Goal: Task Accomplishment & Management: Complete application form

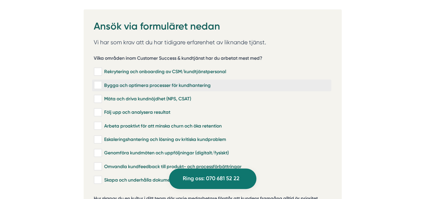
scroll to position [1345, 0]
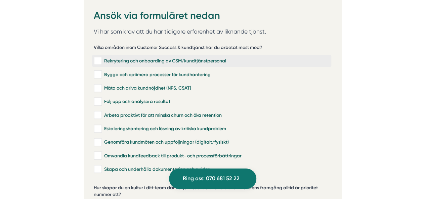
click at [116, 58] on div "Rekrytering och onboarding av CSM/kundtjänstpersonal" at bounding box center [212, 61] width 236 height 7
click at [102, 58] on input "Rekrytering och onboarding av CSM/kundtjänstpersonal" at bounding box center [98, 61] width 8 height 7
checkbox input "true"
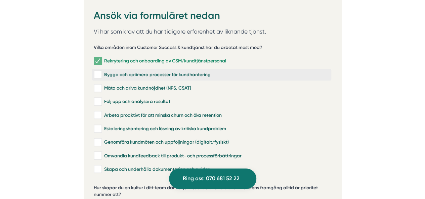
click at [143, 71] on div "Bygga och optimera processer för kundhantering" at bounding box center [212, 74] width 236 height 7
click at [102, 71] on input "Bygga och optimera processer för kundhantering" at bounding box center [98, 74] width 8 height 7
checkbox input "true"
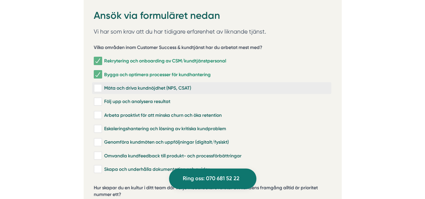
click at [127, 85] on div "Mäta och driva kundnöjdhet (NPS, CSAT)" at bounding box center [212, 88] width 236 height 7
click at [102, 85] on input "Mäta och driva kundnöjdhet (NPS, CSAT)" at bounding box center [98, 88] width 8 height 7
checkbox input "true"
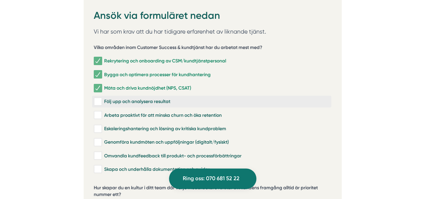
click at [124, 99] on div "Följ upp och analysera resultat" at bounding box center [212, 102] width 236 height 7
click at [102, 99] on input "Följ upp och analysera resultat" at bounding box center [98, 102] width 8 height 7
checkbox input "true"
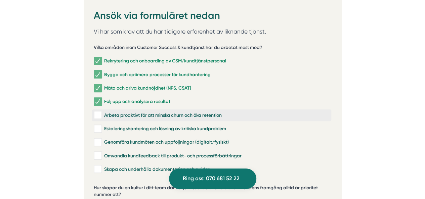
click at [130, 112] on div "Arbeta proaktivt för att minska churn och öka retention" at bounding box center [212, 115] width 236 height 7
click at [102, 112] on input "Arbeta proaktivt för att minska churn och öka retention" at bounding box center [98, 115] width 8 height 7
checkbox input "true"
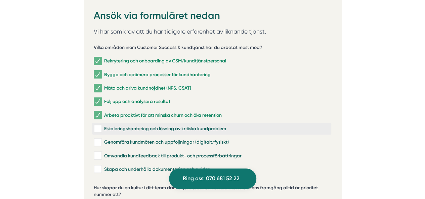
click at [143, 126] on div "Eskaleringshantering och lösning av kritiska kundproblem" at bounding box center [212, 129] width 236 height 7
click at [102, 126] on input "Eskaleringshantering och lösning av kritiska kundproblem" at bounding box center [98, 129] width 8 height 7
checkbox input "true"
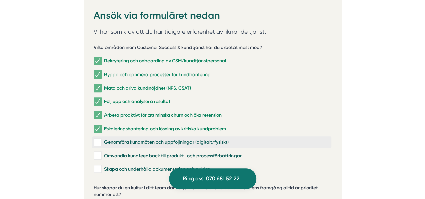
click at [140, 139] on div "Genomföra kundmöten och uppföljningar (digitalt/fysiskt)" at bounding box center [212, 142] width 236 height 7
click at [102, 139] on input "Genomföra kundmöten och uppföljningar (digitalt/fysiskt)" at bounding box center [98, 142] width 8 height 7
checkbox input "true"
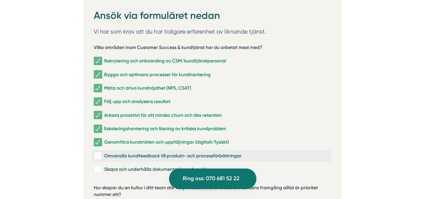
click at [138, 153] on div "Omvandla kundfeedback till produkt- och processförbättringar" at bounding box center [212, 156] width 236 height 7
click at [102, 153] on input "Omvandla kundfeedback till produkt- och processförbättringar" at bounding box center [98, 156] width 8 height 7
checkbox input "true"
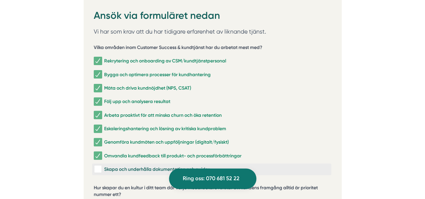
click at [136, 166] on div "Skapa och underhålla dokumentation och guider" at bounding box center [212, 169] width 236 height 7
click at [102, 166] on input "Skapa och underhålla dokumentation och guider" at bounding box center [98, 169] width 8 height 7
checkbox input "true"
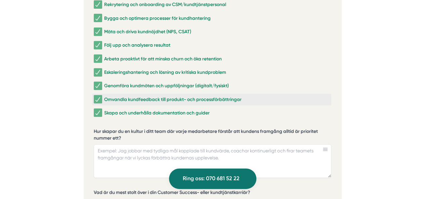
scroll to position [1412, 0]
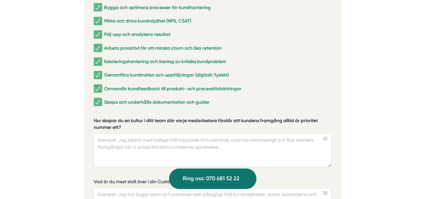
click at [170, 118] on label "Hur skapar du en kultur i ditt team där varje medarbetare förstår att kundens f…" at bounding box center [213, 125] width 238 height 15
click at [170, 134] on textarea "Hur skapar du en kultur i ditt team där varje medarbetare förstår att kundens f…" at bounding box center [213, 151] width 238 height 34
click at [170, 118] on label "Hur skapar du en kultur i ditt team där varje medarbetare förstår att kundens f…" at bounding box center [213, 125] width 238 height 15
click at [170, 134] on textarea "Hur skapar du en kultur i ditt team där varje medarbetare förstår att kundens f…" at bounding box center [213, 151] width 238 height 34
click at [170, 118] on label "Hur skapar du en kultur i ditt team där varje medarbetare förstår att kundens f…" at bounding box center [213, 125] width 238 height 15
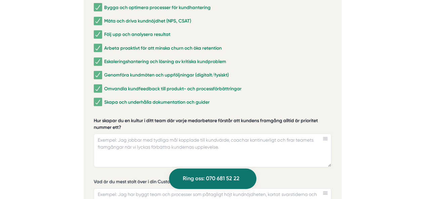
click at [170, 134] on textarea "Hur skapar du en kultur i ditt team där varje medarbetare förstår att kundens f…" at bounding box center [213, 151] width 238 height 34
click at [190, 118] on label "Hur skapar du en kultur i ditt team där varje medarbetare förstår att kundens f…" at bounding box center [213, 125] width 238 height 15
click at [190, 134] on textarea "Hur skapar du en kultur i ditt team där varje medarbetare förstår att kundens f…" at bounding box center [213, 151] width 238 height 34
click at [190, 118] on label "Hur skapar du en kultur i ditt team där varje medarbetare förstår att kundens f…" at bounding box center [213, 125] width 238 height 15
click at [190, 134] on textarea "Hur skapar du en kultur i ditt team där varje medarbetare förstår att kundens f…" at bounding box center [213, 151] width 238 height 34
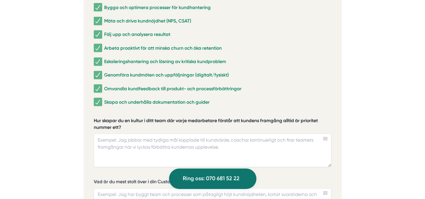
click at [190, 118] on label "Hur skapar du en kultur i ditt team där varje medarbetare förstår att kundens f…" at bounding box center [213, 125] width 238 height 15
click at [190, 134] on textarea "Hur skapar du en kultur i ditt team där varje medarbetare förstår att kundens f…" at bounding box center [213, 151] width 238 height 34
drag, startPoint x: 106, startPoint y: 106, endPoint x: 120, endPoint y: 103, distance: 14.0
click at [120, 118] on label "Hur skapar du en kultur i ditt team där varje medarbetare förstår att kundens f…" at bounding box center [213, 125] width 238 height 15
click at [120, 134] on textarea "Hur skapar du en kultur i ditt team där varje medarbetare förstår att kundens f…" at bounding box center [213, 151] width 238 height 34
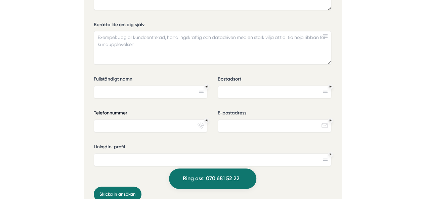
scroll to position [1614, 0]
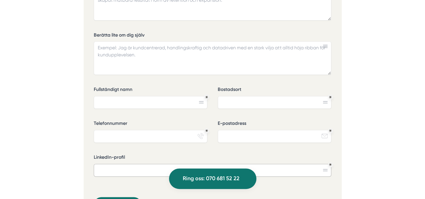
click at [137, 164] on input "LinkedIn-profil" at bounding box center [213, 170] width 238 height 13
click at [158, 154] on label "LinkedIn-profil" at bounding box center [213, 158] width 238 height 8
click at [158, 164] on input "LinkedIn-profil" at bounding box center [213, 170] width 238 height 13
click at [153, 164] on input "LinkedIn-profil" at bounding box center [213, 170] width 238 height 13
paste input "oddbratt"
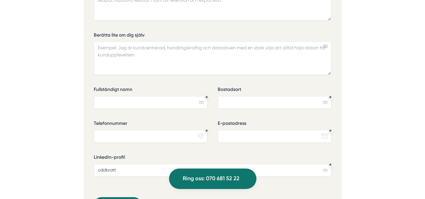
click at [325, 169] on icon at bounding box center [325, 170] width 5 height 2
click at [165, 164] on input "oddbratt" at bounding box center [213, 170] width 238 height 13
paste input "[URL][DOMAIN_NAME]"
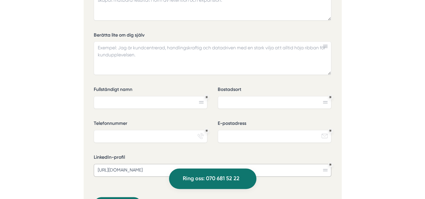
type input "[URL][DOMAIN_NAME]"
click at [141, 130] on input "Telefonnummer" at bounding box center [151, 136] width 114 height 13
type input "073-8301413"
click at [245, 130] on div "E-postadress email-action-unread" at bounding box center [275, 134] width 114 height 28
click at [255, 130] on input "E-postadress" at bounding box center [275, 136] width 114 height 13
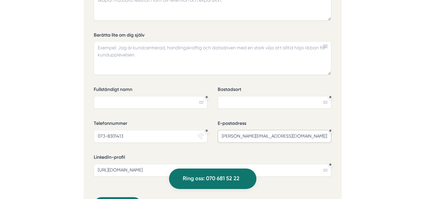
type input "[PERSON_NAME][EMAIL_ADDRESS][DOMAIN_NAME]"
click at [270, 96] on input "Bostadsort" at bounding box center [275, 102] width 114 height 13
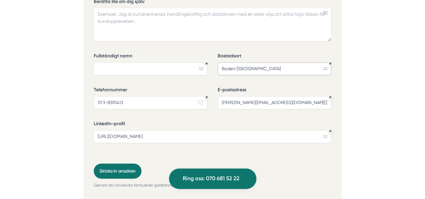
type input "Boden/[GEOGRAPHIC_DATA]"
click at [161, 63] on input "Fullständigt namn" at bounding box center [151, 69] width 114 height 13
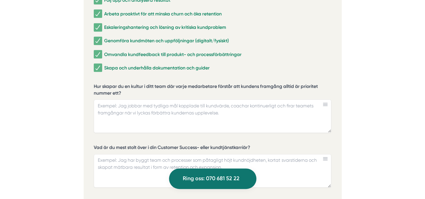
scroll to position [1446, 0]
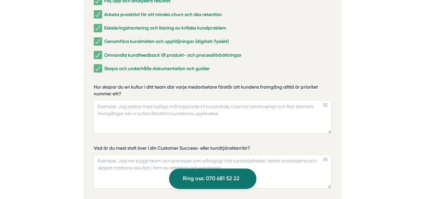
type input "[PERSON_NAME]"
click at [189, 100] on textarea "Hur skapar du en kultur i ditt team där varje medarbetare förstår att kundens f…" at bounding box center [213, 117] width 238 height 34
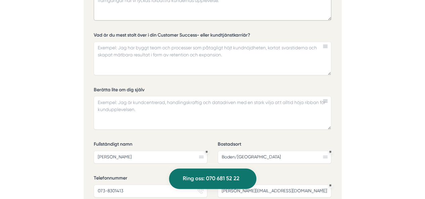
scroll to position [1580, 0]
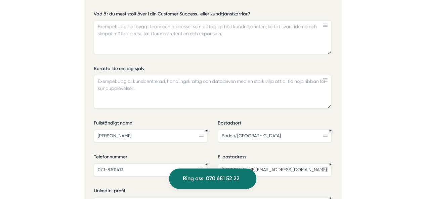
drag, startPoint x: 0, startPoint y: 70, endPoint x: 65, endPoint y: 92, distance: 68.8
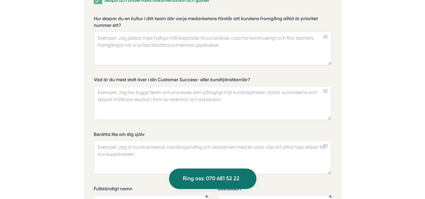
scroll to position [1547, 0]
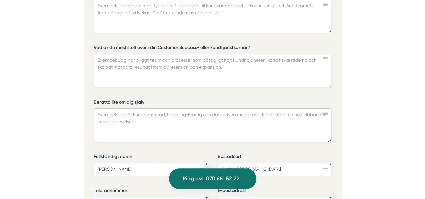
click at [212, 109] on textarea "Berätta lite om dig själv" at bounding box center [213, 126] width 238 height 34
drag, startPoint x: 54, startPoint y: 72, endPoint x: 82, endPoint y: 81, distance: 29.1
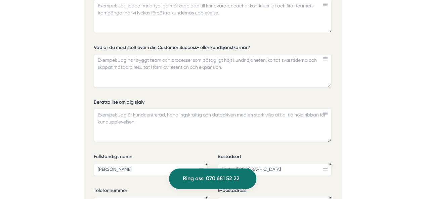
scroll to position [1513, 0]
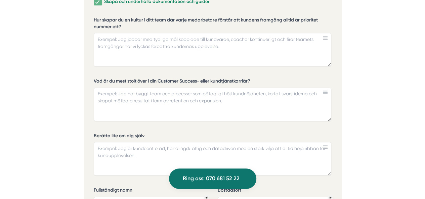
click at [178, 88] on textarea "Vad är du mest stolt över i din Customer Success- eller kundtjänstkarriär?" at bounding box center [213, 105] width 238 height 34
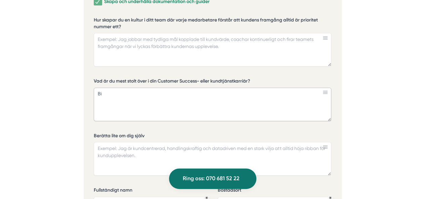
type textarea "B"
type textarea "S"
type textarea "A"
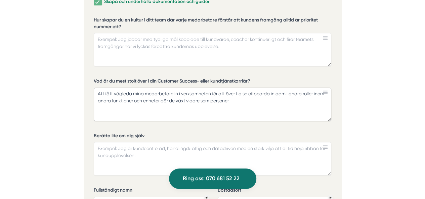
drag, startPoint x: 151, startPoint y: 78, endPoint x: 176, endPoint y: 80, distance: 25.0
click at [176, 88] on textarea "Att fått vägleda mina medarbetare in i verksamheten för att över tid se offboar…" at bounding box center [213, 105] width 238 height 34
drag, startPoint x: 147, startPoint y: 77, endPoint x: 162, endPoint y: 81, distance: 15.1
click at [150, 88] on textarea "Att fått vägleda mina medarbetare in i verksamheten för att över tid se offboar…" at bounding box center [213, 105] width 238 height 34
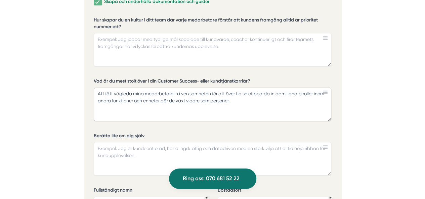
click at [185, 88] on textarea "Att fått vägleda mina medarbetare in i verksamheten för att över tid se offboar…" at bounding box center [213, 105] width 238 height 34
click at [208, 88] on textarea "Att fått vägleda mina medarbetare in i verksamheten för att över tid se offboar…" at bounding box center [213, 105] width 238 height 34
click at [251, 88] on textarea "Att fått vägleda mina medarbetare in i verksamheten för att över tid se offboar…" at bounding box center [213, 105] width 238 height 34
click at [268, 88] on textarea "Att fått vägleda mina medarbetare in i verksamheten för att över tid offboarda …" at bounding box center [213, 105] width 238 height 34
drag, startPoint x: 280, startPoint y: 75, endPoint x: 287, endPoint y: 82, distance: 10.0
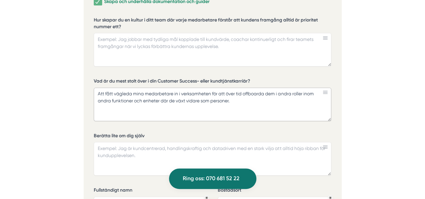
click at [282, 88] on textarea "Att fått vägleda mina medarbetare in i verksamheten för att över tid offboarda …" at bounding box center [213, 105] width 238 height 34
click at [233, 88] on textarea "Att fått vägleda mina medarbetare in i verksamheten för att över tid offboarda …" at bounding box center [213, 105] width 238 height 34
click at [238, 88] on textarea "Att fått vägleda mina medarbetare in i verksamheten för att över tid offboarda …" at bounding box center [213, 105] width 238 height 34
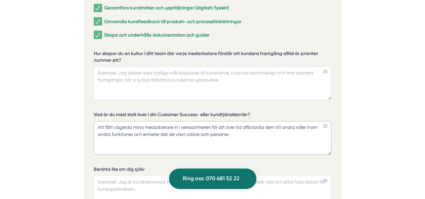
type textarea "Att fått vägleda mina medarbetare in i verksamheten för att över tid offboarda …"
click at [174, 74] on textarea "Hur skapar du en kultur i ditt team där varje medarbetare förstår att kundens f…" at bounding box center [213, 84] width 238 height 34
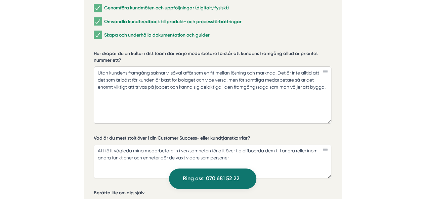
drag, startPoint x: 328, startPoint y: 84, endPoint x: 325, endPoint y: 107, distance: 23.8
click at [325, 107] on textarea "Utan kundens framgång saknar vi såväl affär som en fit mellan lösning och markn…" at bounding box center [213, 95] width 238 height 57
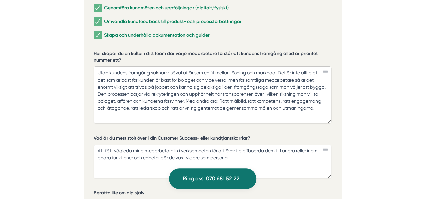
click at [112, 78] on textarea "Utan kundens framgång saknar vi såväl affär som en fit mellan lösning och markn…" at bounding box center [213, 95] width 238 height 57
click at [119, 79] on textarea "Utan kundens framgång saknar vi såväl affär som en fit mellan lösning och markn…" at bounding box center [213, 95] width 238 height 57
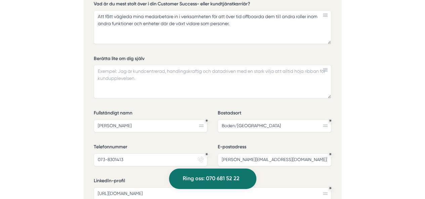
type textarea "Utan kundens framgång saknar vi såväl affär som en fit mellan lösning och markn…"
click at [159, 65] on textarea "Berätta lite om dig själv" at bounding box center [213, 82] width 238 height 34
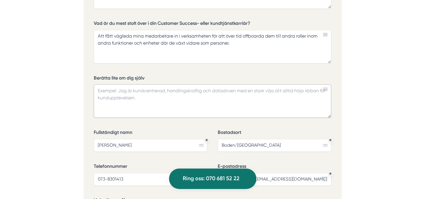
scroll to position [1580, 0]
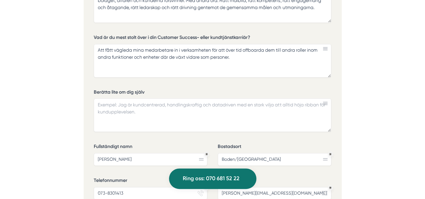
click at [151, 99] on textarea "Berätta lite om dig själv" at bounding box center [213, 116] width 238 height 34
click at [152, 101] on textarea "Berätta lite om dig själv" at bounding box center [213, 116] width 238 height 34
paste textarea "Strategisk och analytisk expert med djup förståelse för affärsmodeller, dess ko…"
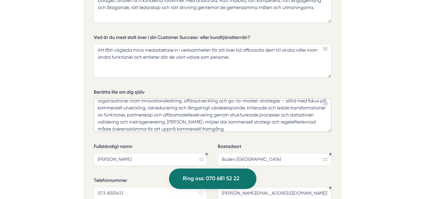
scroll to position [0, 0]
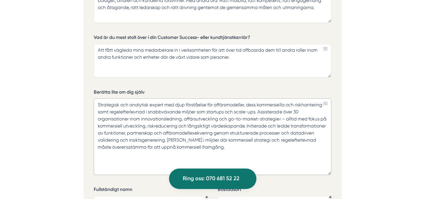
drag, startPoint x: 329, startPoint y: 114, endPoint x: 332, endPoint y: 157, distance: 43.5
click at [332, 157] on div "Ansök via formuläret nedan Vi har som krav att du har tidigare erfarenhet av li…" at bounding box center [213, 49] width 258 height 572
click at [151, 99] on textarea "Strategisk och analytisk expert med djup förståelse för affärsmodeller, dess ko…" at bounding box center [213, 137] width 238 height 77
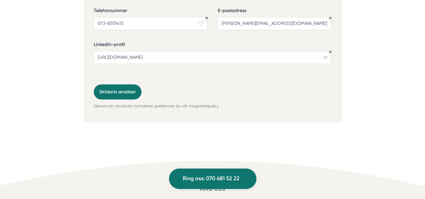
scroll to position [1715, 0]
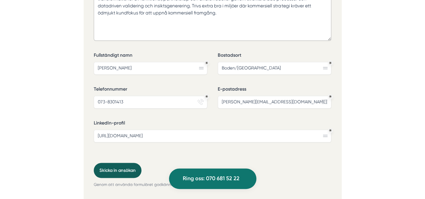
type textarea "Strategisk och analytisk med djup förståelse för affärsmodeller, dess kommersie…"
click at [122, 163] on button "Skicka in ansökan" at bounding box center [118, 170] width 48 height 15
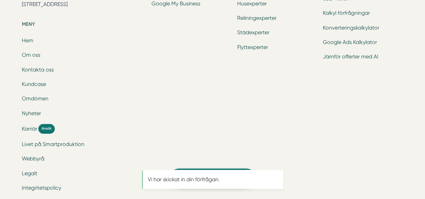
scroll to position [0, 0]
